Goal: Task Accomplishment & Management: Use online tool/utility

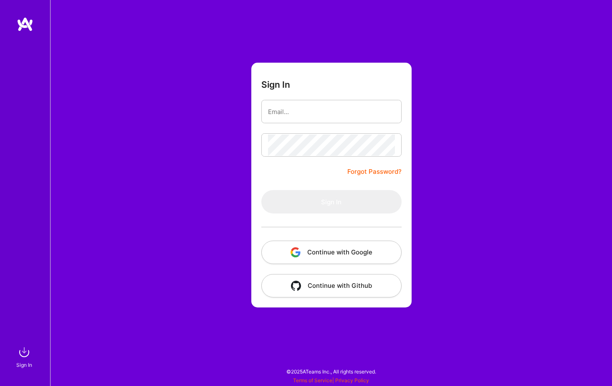
type input "[EMAIL_ADDRESS][DOMAIN_NAME]"
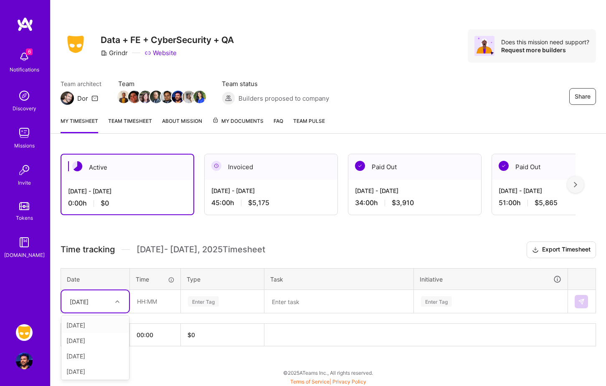
scroll to position [1, 0]
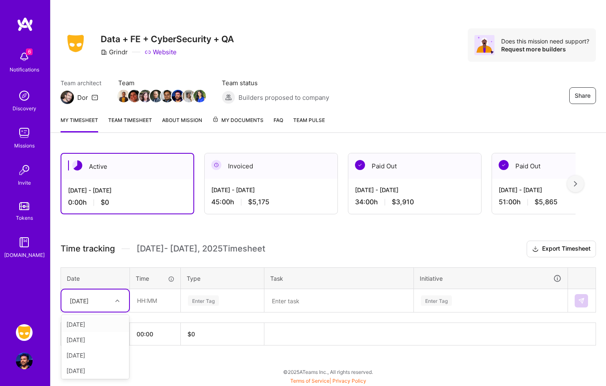
click at [113, 303] on div at bounding box center [118, 300] width 13 height 11
click at [103, 326] on div "[DATE]" at bounding box center [95, 323] width 68 height 15
click at [151, 298] on input "text" at bounding box center [155, 300] width 50 height 22
click at [152, 359] on div "Active [DATE] - [DATE] 0:00 h $0 Invoiced [DATE] - [DATE] 45:00 h $5,175 Paid O…" at bounding box center [328, 264] width 555 height 243
click at [116, 300] on icon at bounding box center [117, 301] width 4 height 4
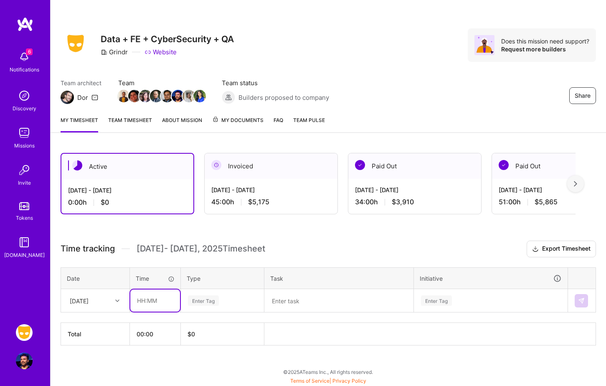
click at [147, 299] on input "text" at bounding box center [155, 300] width 50 height 22
type input "02:00"
click at [236, 298] on div "Enter Tag" at bounding box center [222, 300] width 71 height 10
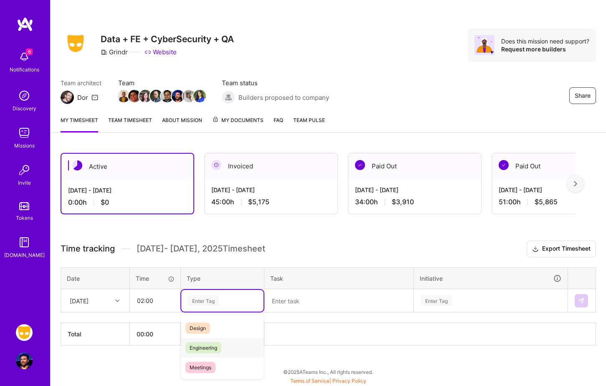
click at [211, 345] on span "Engineering" at bounding box center [203, 347] width 36 height 11
click at [301, 308] on textarea at bounding box center [338, 301] width 147 height 22
